Goal: Task Accomplishment & Management: Manage account settings

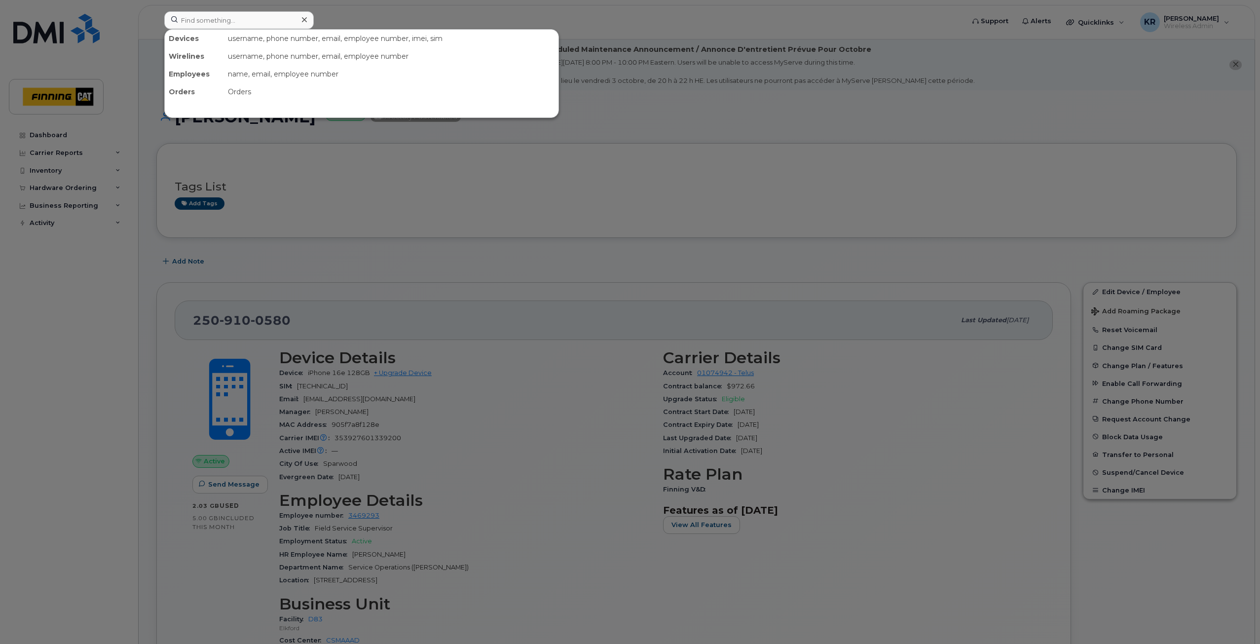
scroll to position [37, 0]
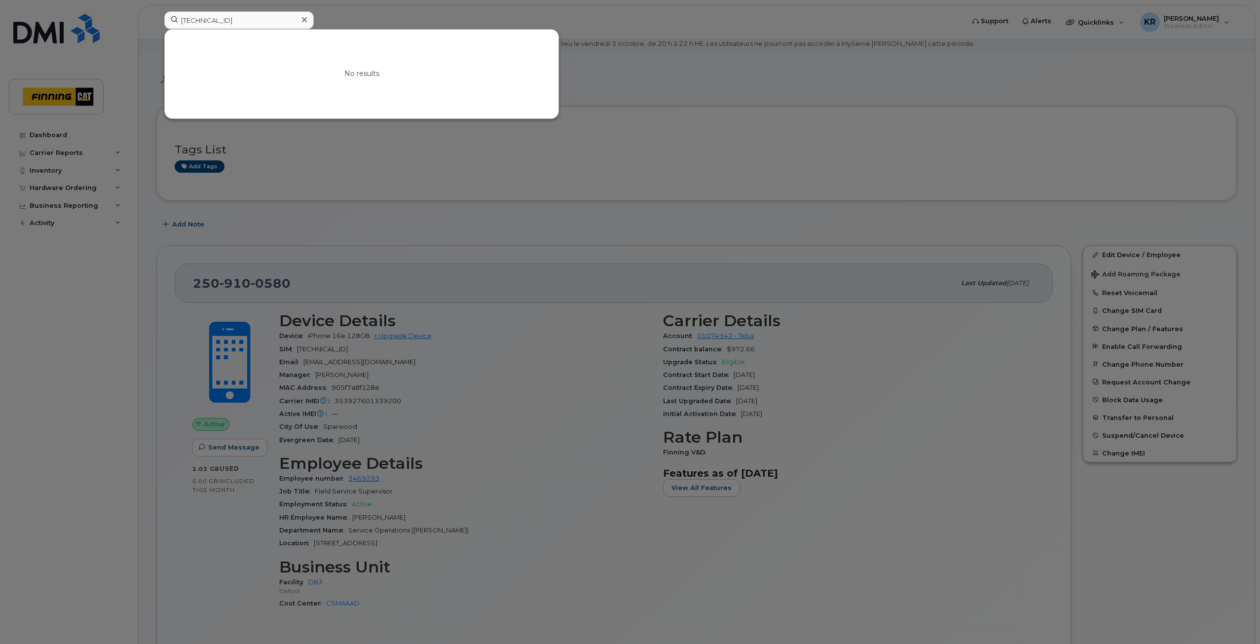
type input "8912230102357625551"
click at [300, 18] on div at bounding box center [304, 20] width 14 height 14
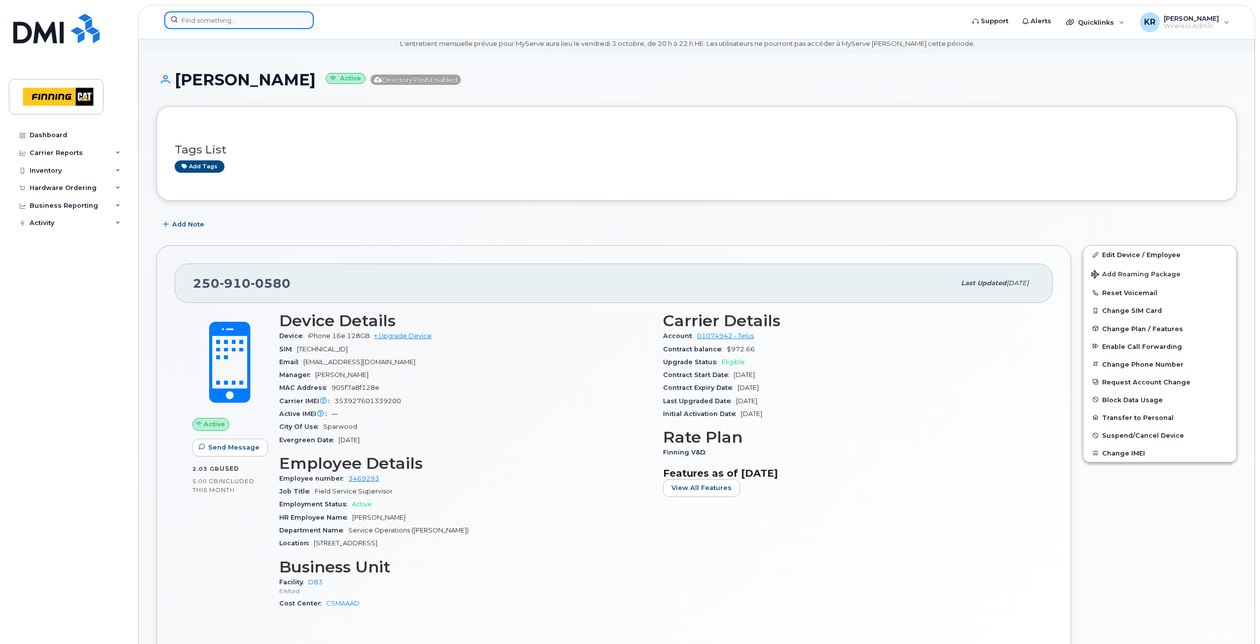
click at [241, 20] on input at bounding box center [238, 20] width 149 height 18
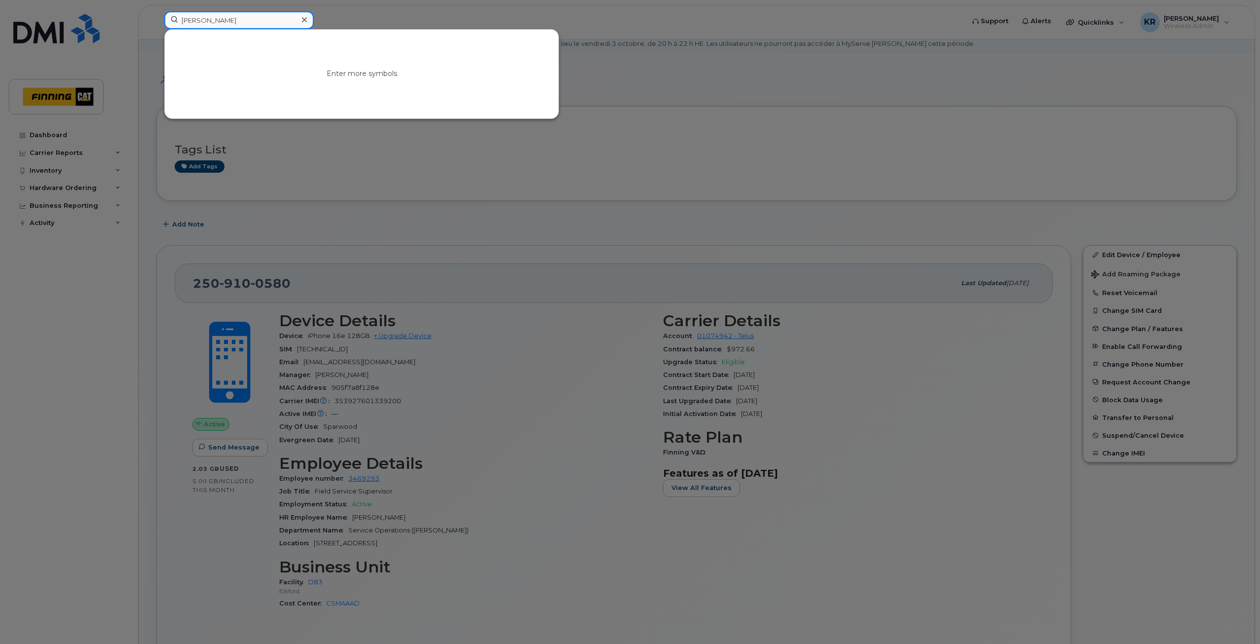
type input "sean mowez"
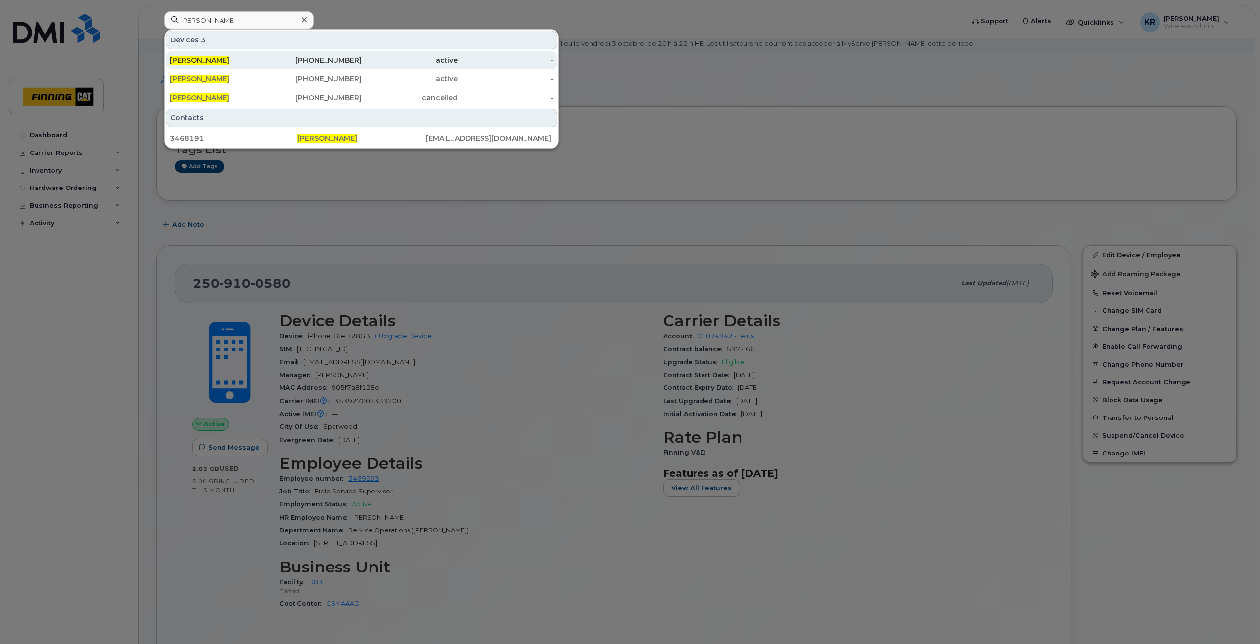
click at [308, 57] on div "250-641-0078" at bounding box center [314, 60] width 96 height 10
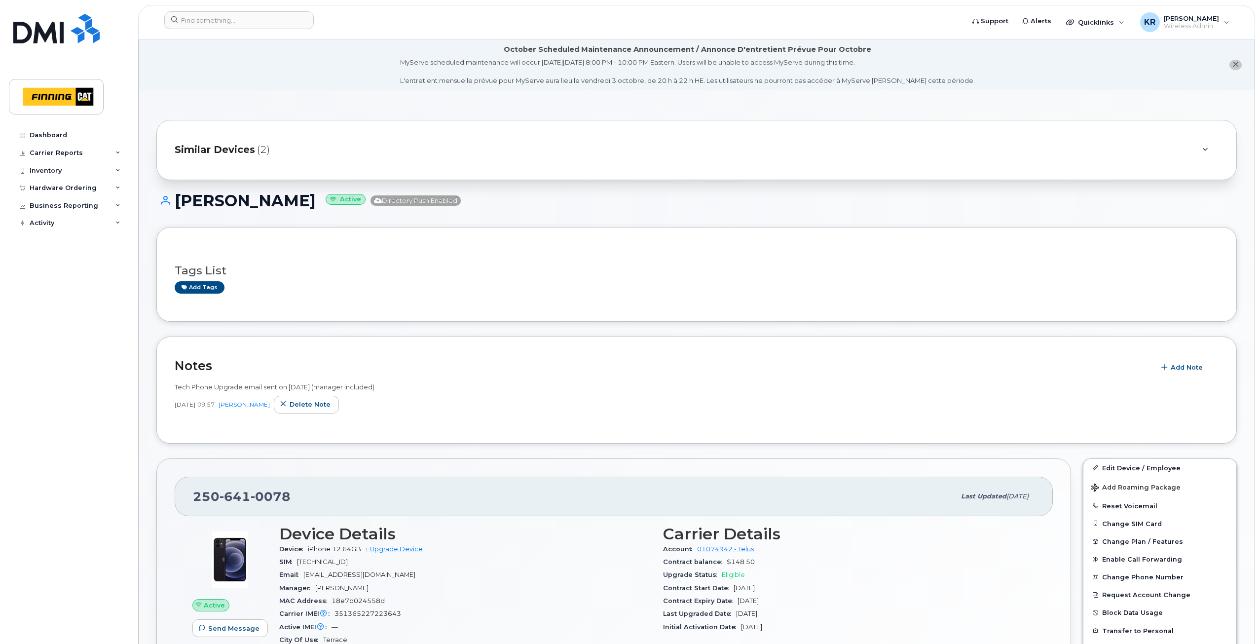
click at [241, 147] on span "Similar Devices" at bounding box center [215, 150] width 80 height 14
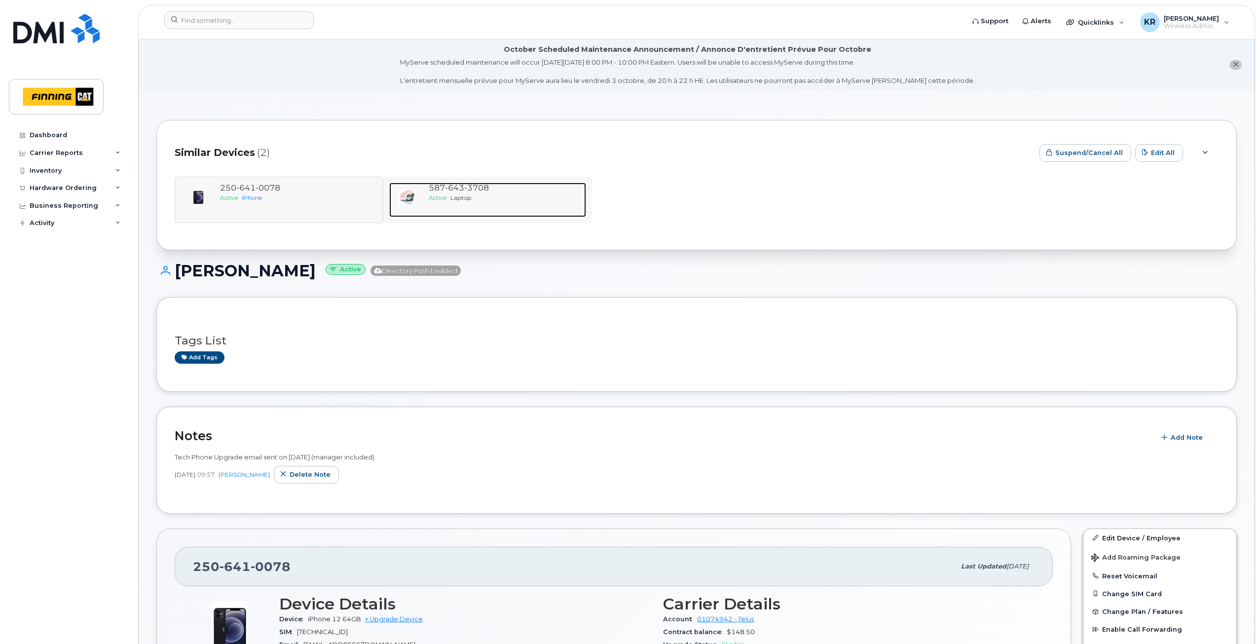
click at [474, 188] on span "3708" at bounding box center [476, 187] width 25 height 9
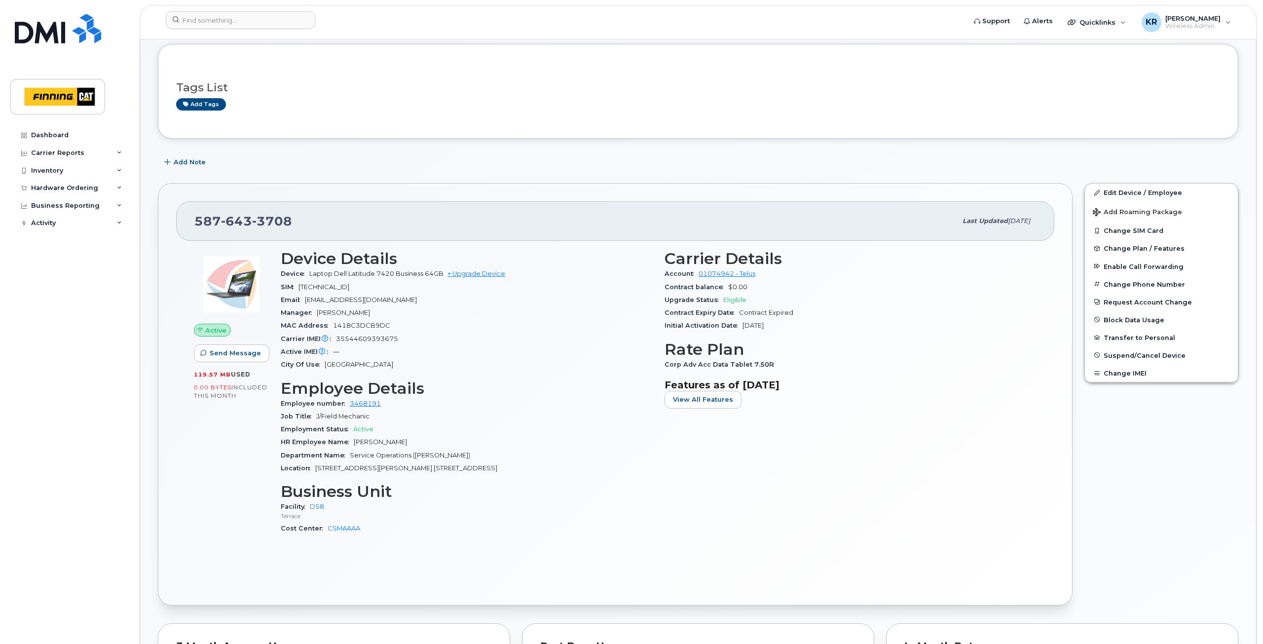
scroll to position [49, 0]
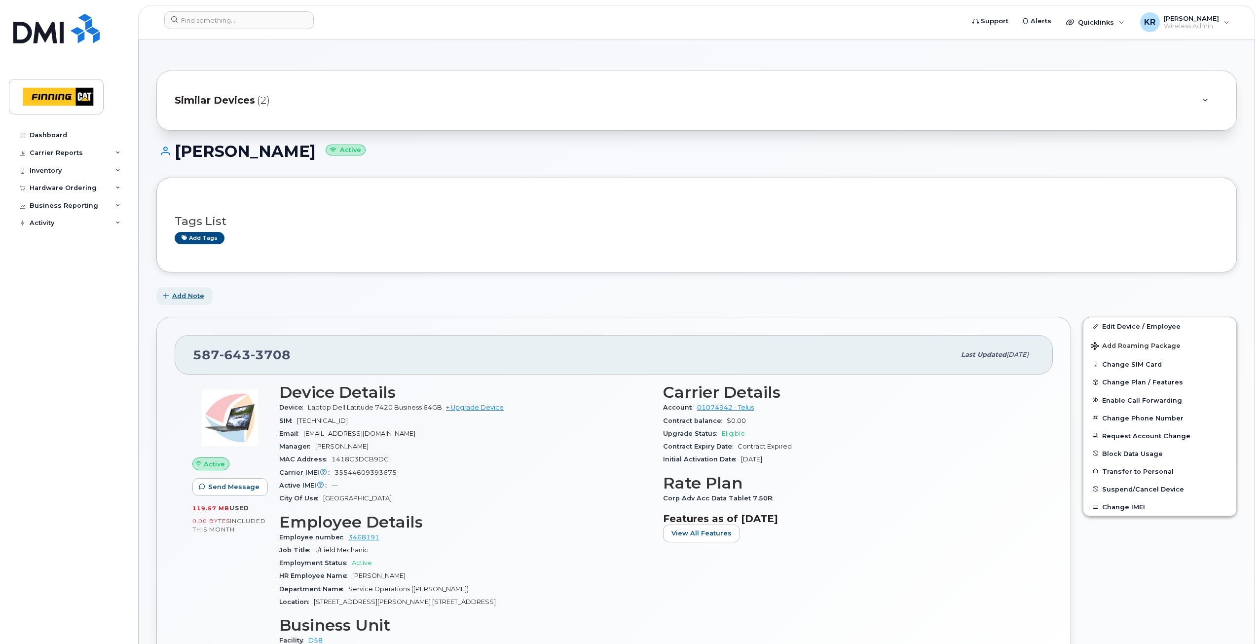
click at [194, 298] on span "Add Note" at bounding box center [188, 295] width 32 height 9
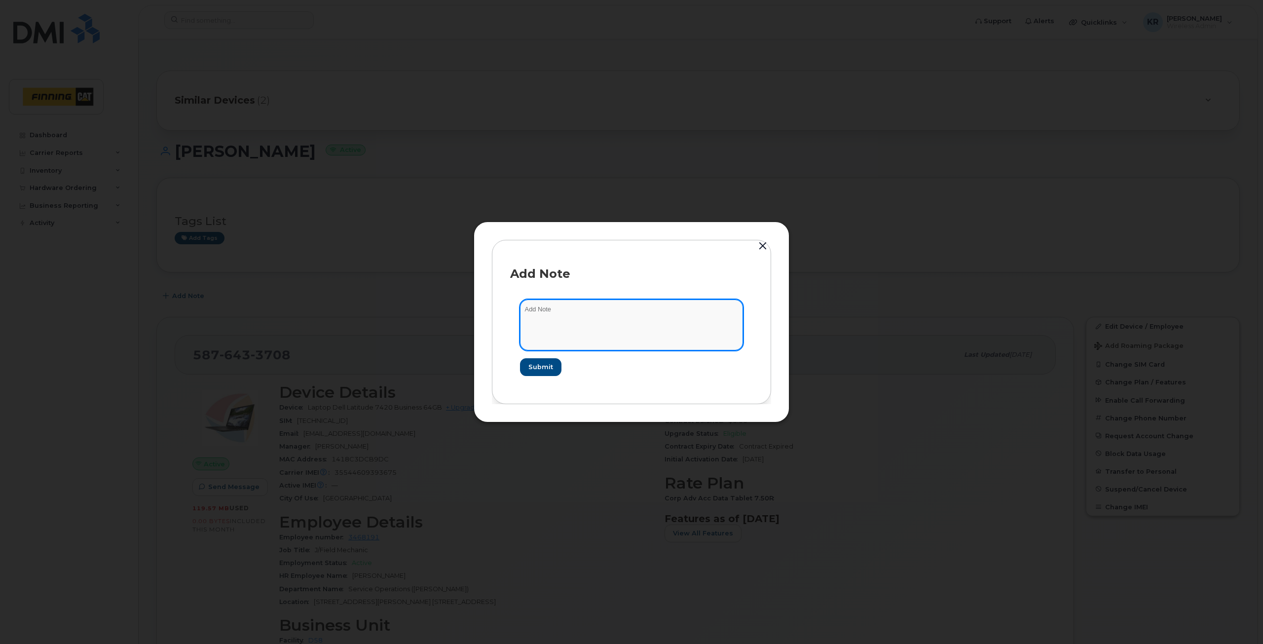
click at [571, 315] on textarea at bounding box center [631, 324] width 223 height 50
paste textarea "SIM swap successful The SIM was changed from [TECHNICAL_ID] to [TECHNICAL_ID] s…"
click at [555, 340] on textarea "SIM swap successful The SIM was changed from [TECHNICAL_ID] to [TECHNICAL_ID] s…" at bounding box center [631, 324] width 223 height 50
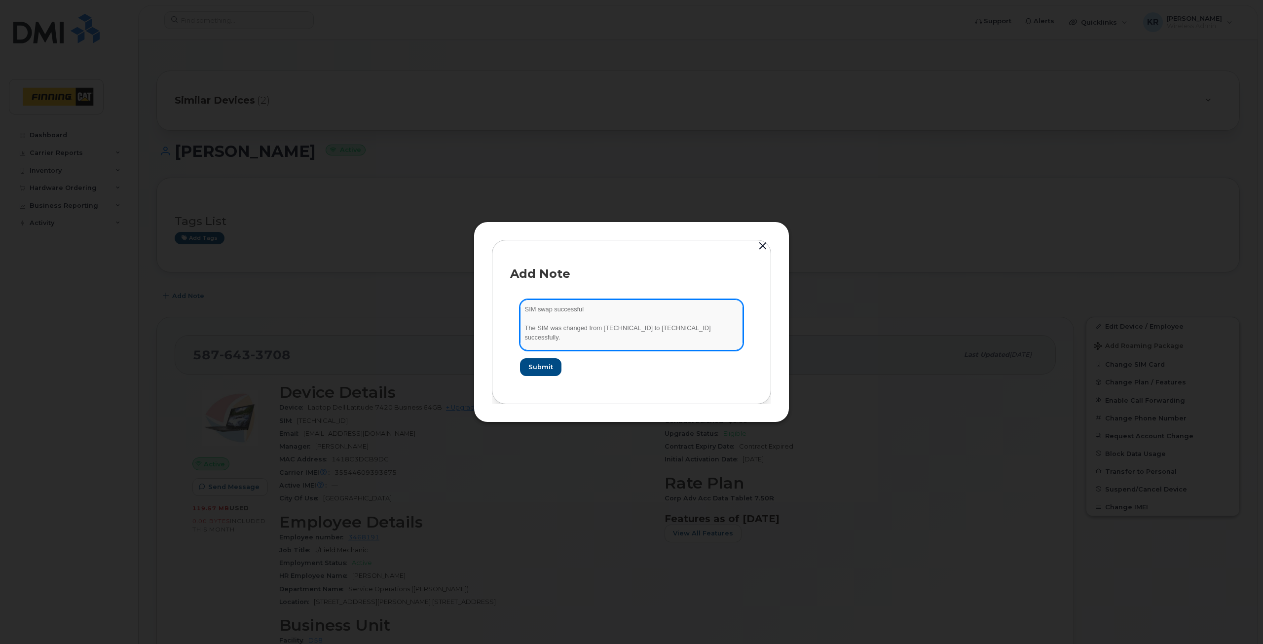
click at [524, 308] on textarea "SIM swap successful The SIM was changed from [TECHNICAL_ID] to [TECHNICAL_ID] s…" at bounding box center [631, 324] width 223 height 50
click at [604, 321] on textarea "As per request from [PERSON_NAME]: SIM swap successful The SIM was changed from…" at bounding box center [631, 324] width 223 height 50
click at [622, 310] on textarea "As per request from [PERSON_NAME]: SIM swap successful The SIM was changed from…" at bounding box center [631, 324] width 223 height 50
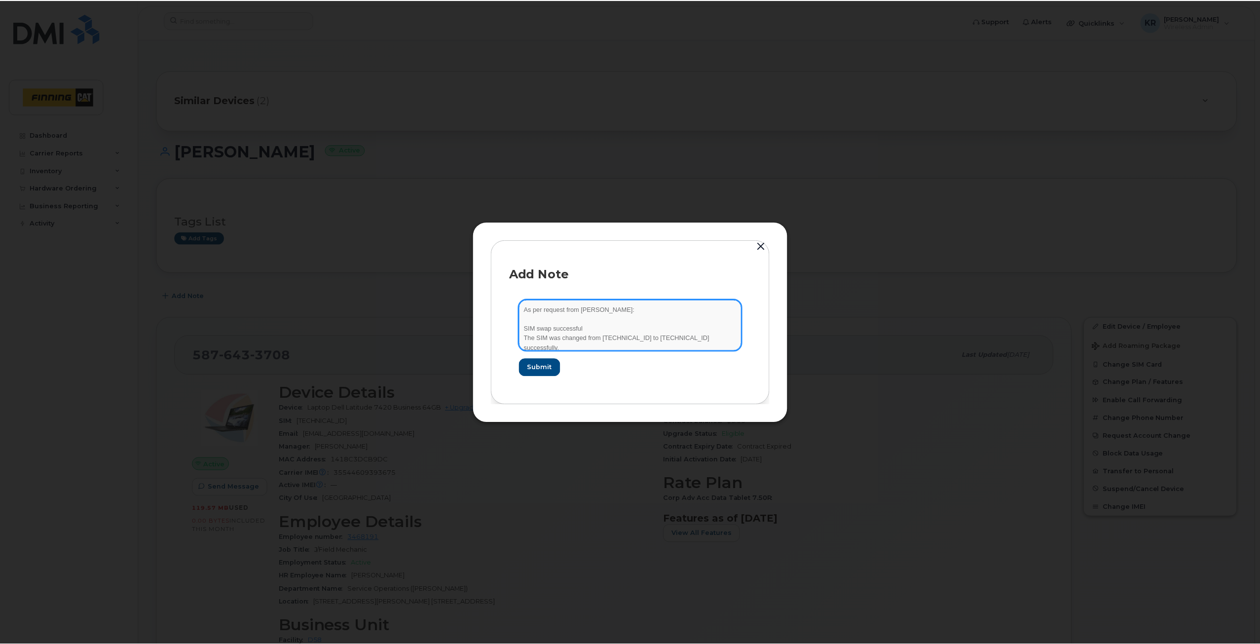
scroll to position [35, 0]
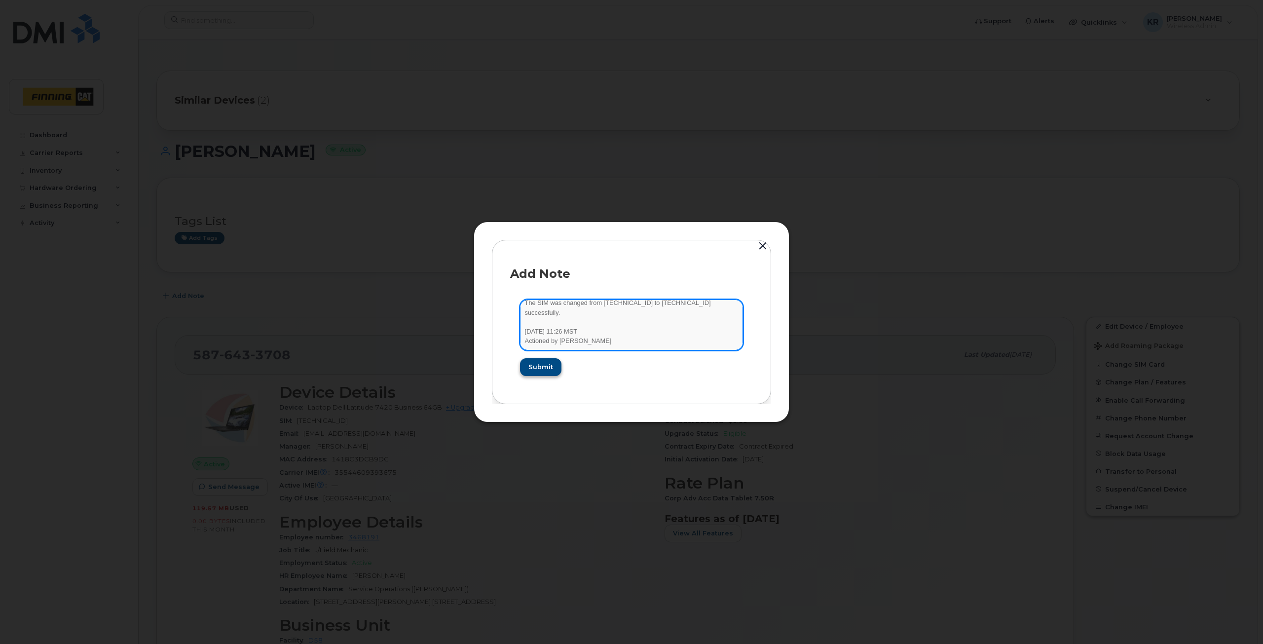
type textarea "As per request from [PERSON_NAME]: SIM swap successful The SIM was changed from…"
click at [545, 367] on span "Submit" at bounding box center [540, 366] width 25 height 9
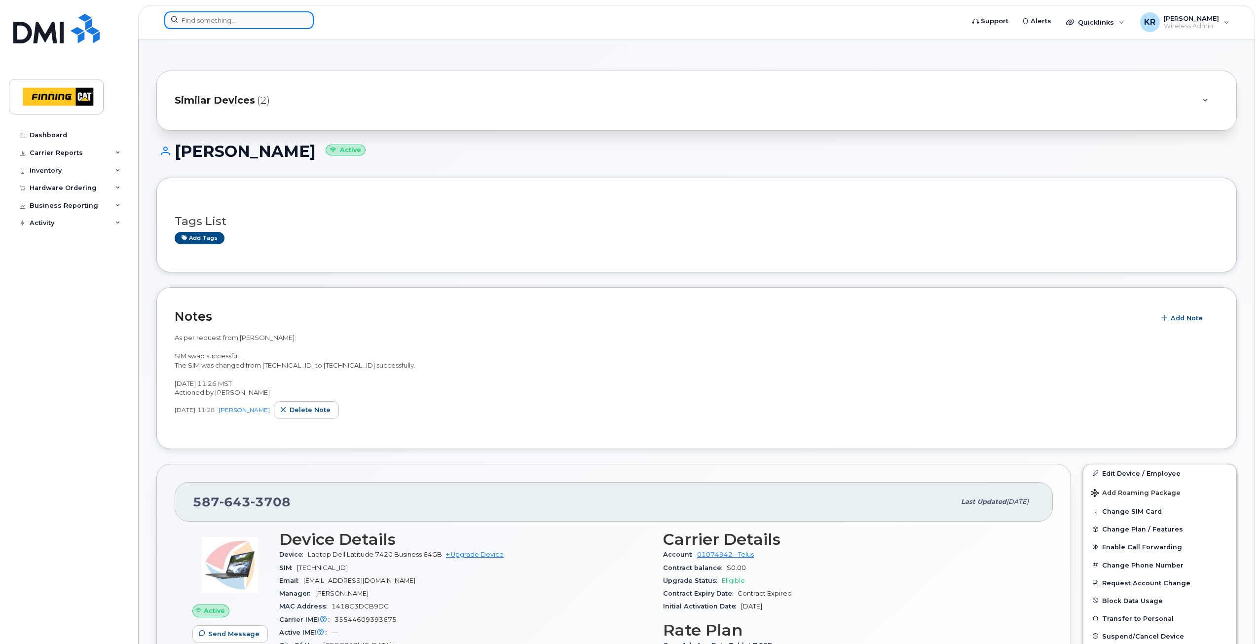
click at [230, 22] on input at bounding box center [238, 20] width 149 height 18
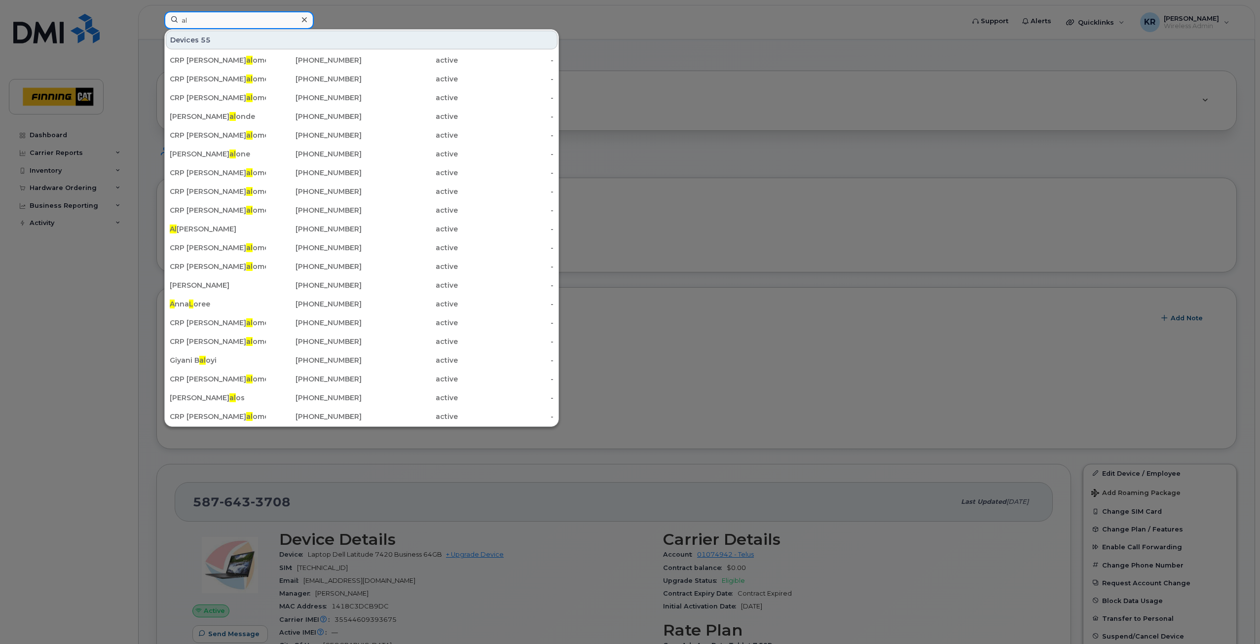
type input "a"
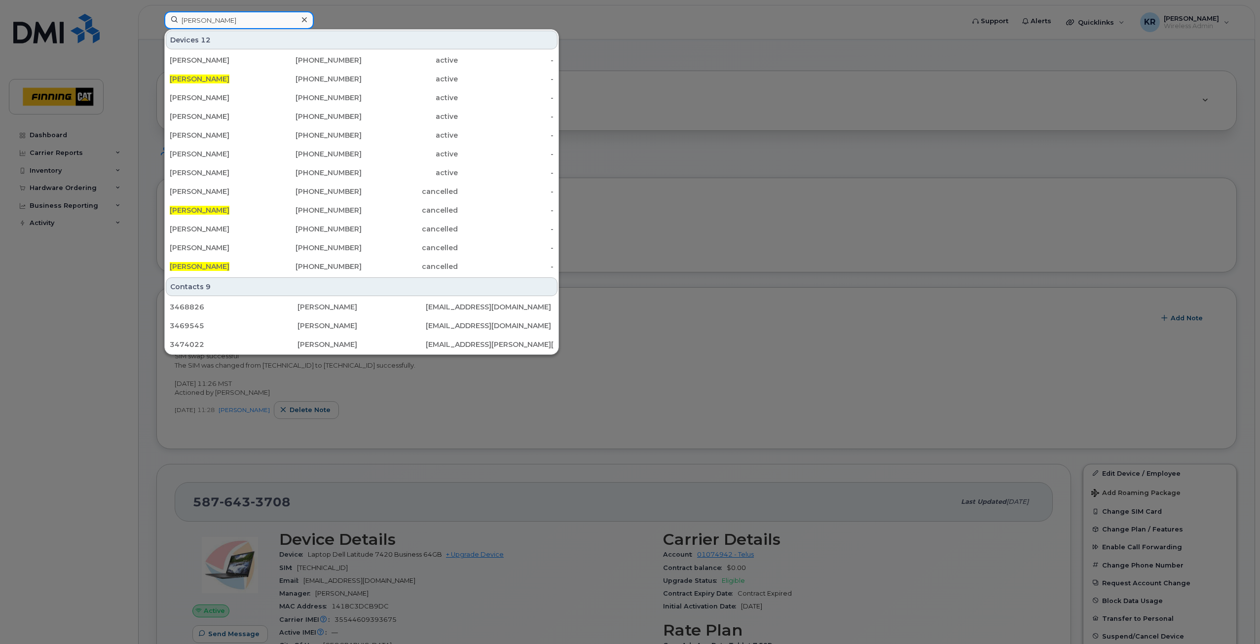
type input "[PERSON_NAME]"
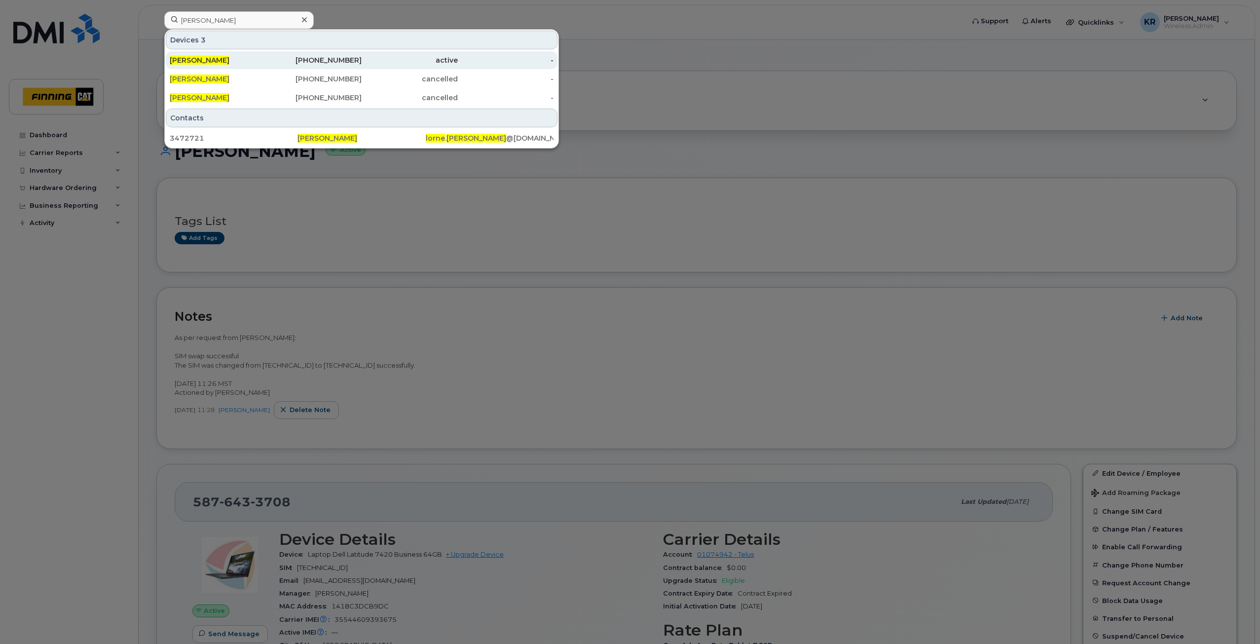
click at [325, 58] on div "[PHONE_NUMBER]" at bounding box center [314, 60] width 96 height 10
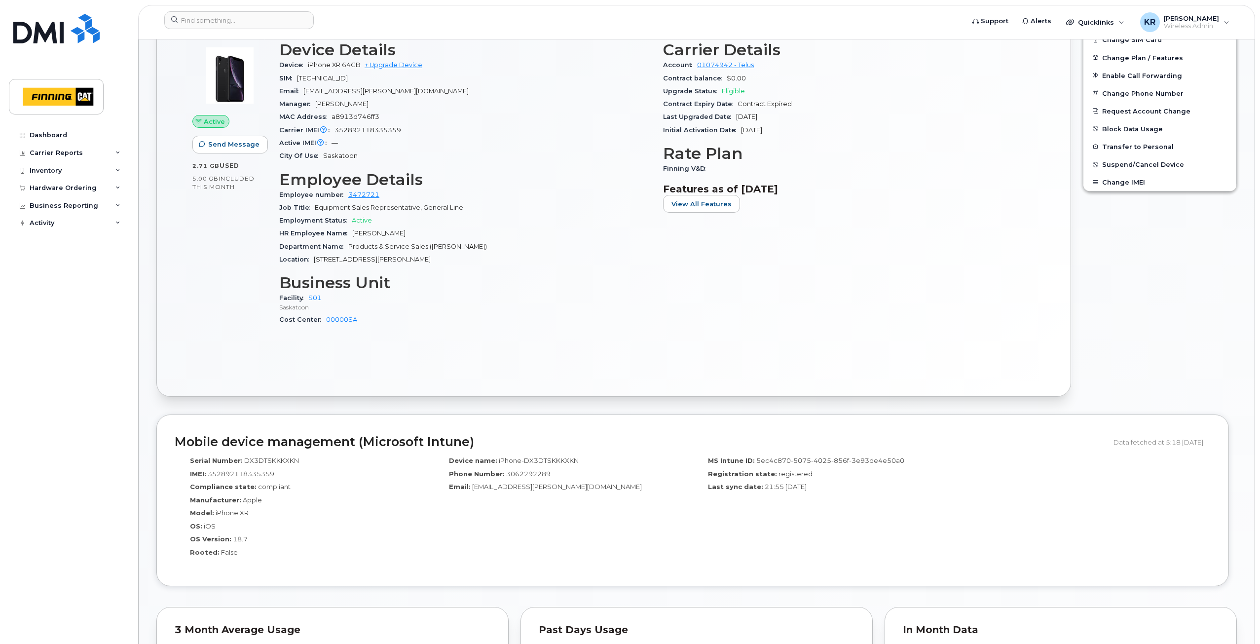
scroll to position [395, 0]
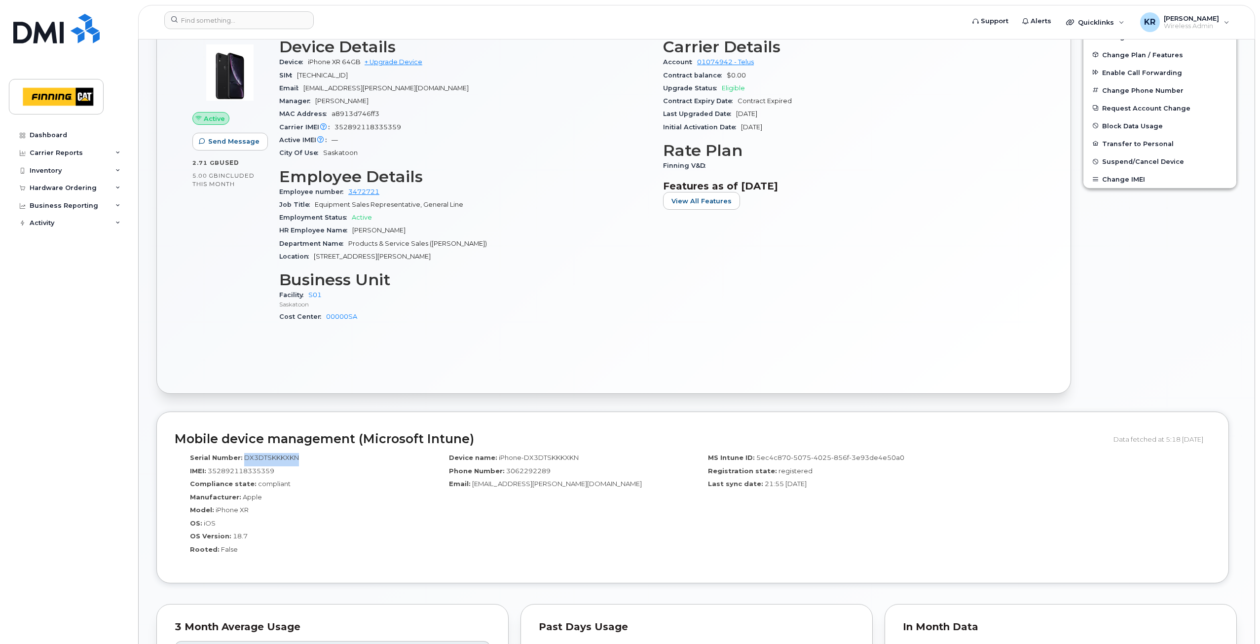
drag, startPoint x: 295, startPoint y: 457, endPoint x: 244, endPoint y: 459, distance: 51.8
click at [244, 459] on div "Serial Number: DX3DTSKKKXKN" at bounding box center [304, 459] width 244 height 13
copy span "DX3DTSKKKXKN"
